Goal: Browse casually

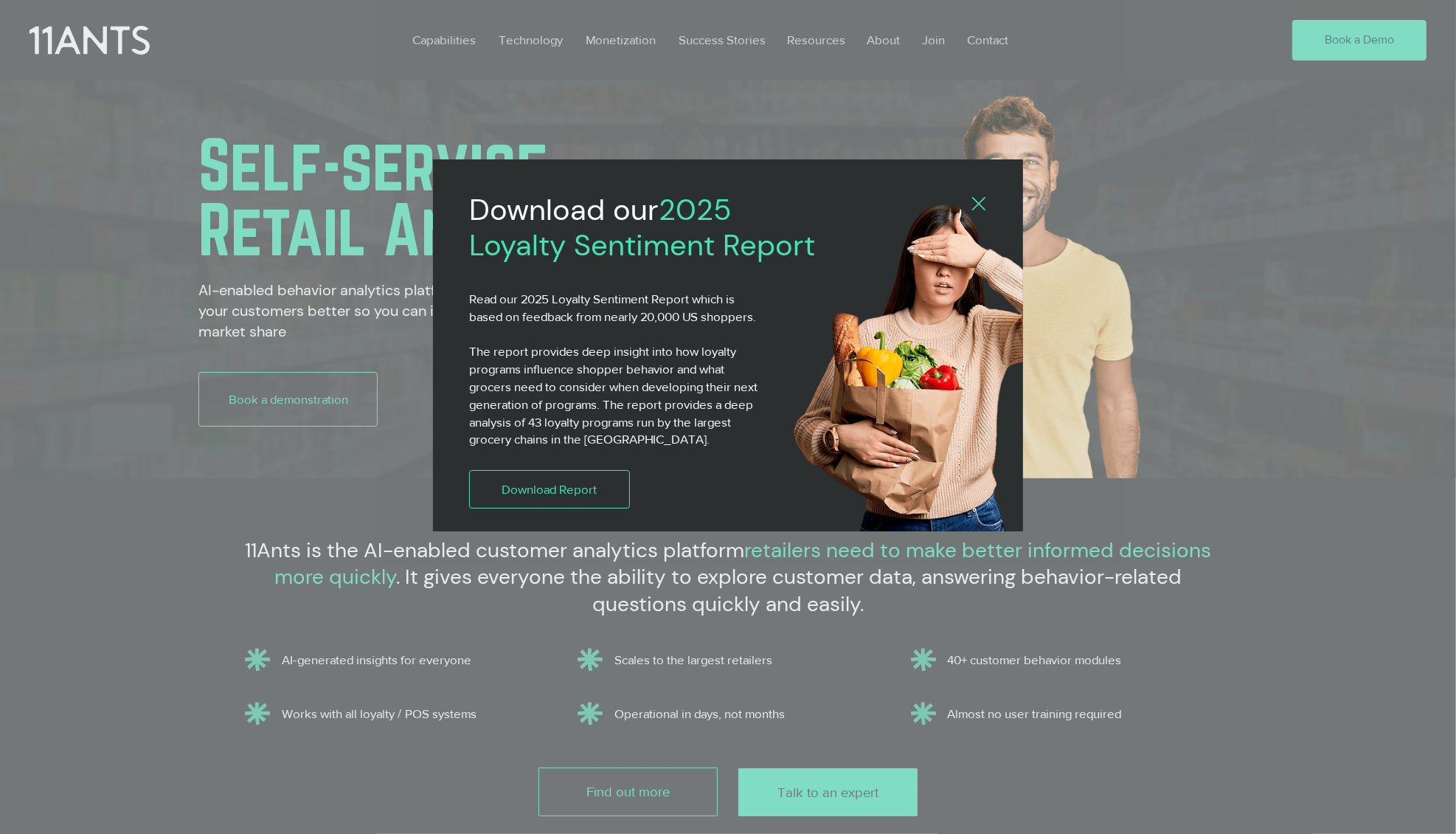
click at [94, 43] on div "2025 Loyalty Sentiment Report" at bounding box center [728, 417] width 1456 height 834
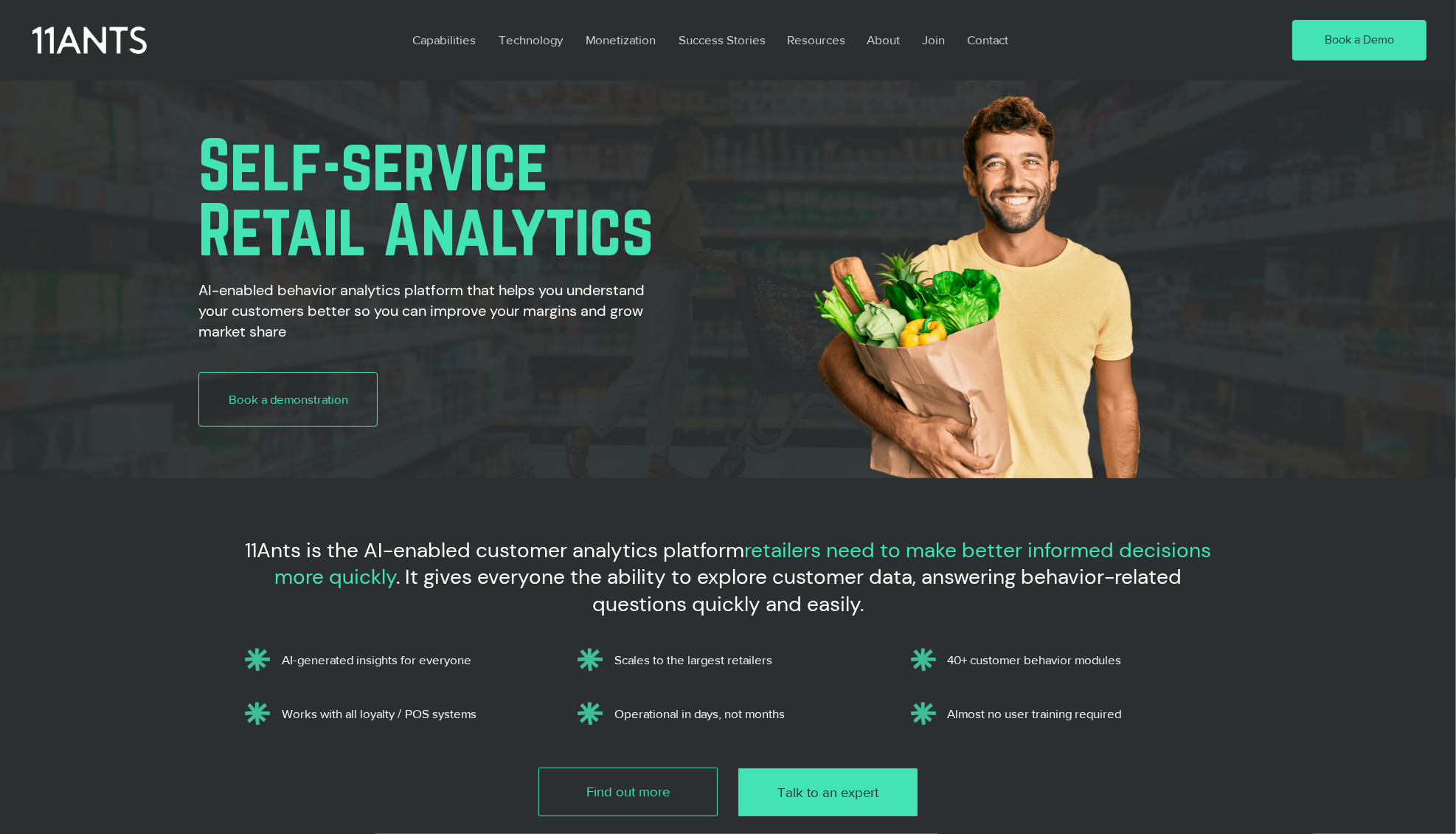
click at [94, 43] on icon at bounding box center [89, 40] width 115 height 33
